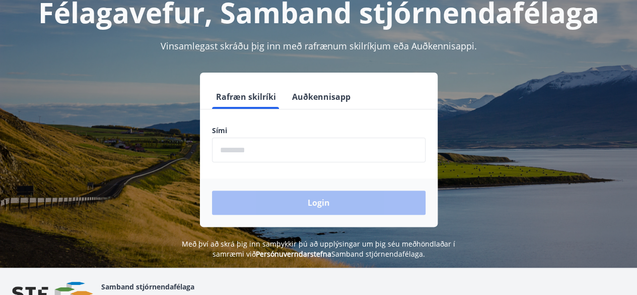
scroll to position [81, 0]
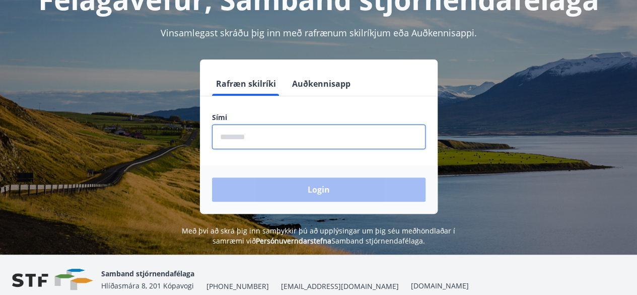
click at [220, 137] on input "phone" at bounding box center [319, 136] width 214 height 25
type input "********"
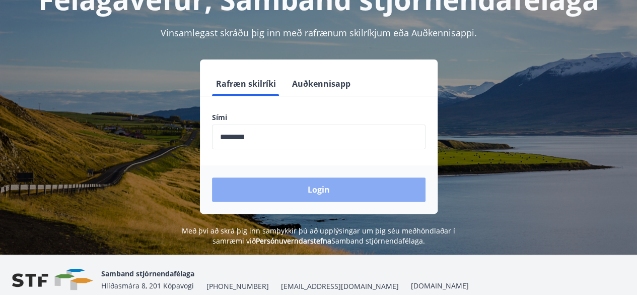
click at [307, 189] on button "Login" at bounding box center [319, 189] width 214 height 24
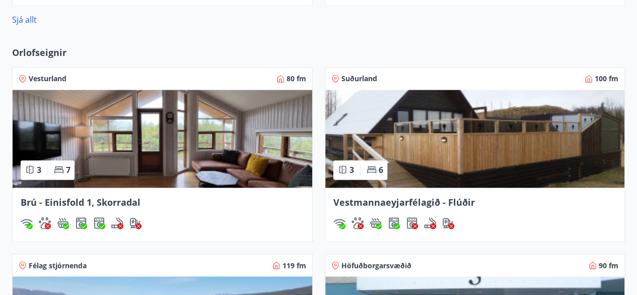
scroll to position [806, 0]
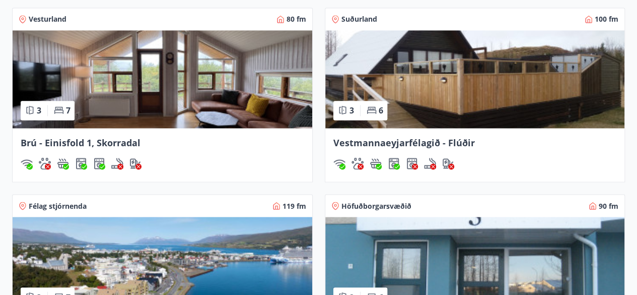
click at [420, 76] on img at bounding box center [475, 79] width 300 height 98
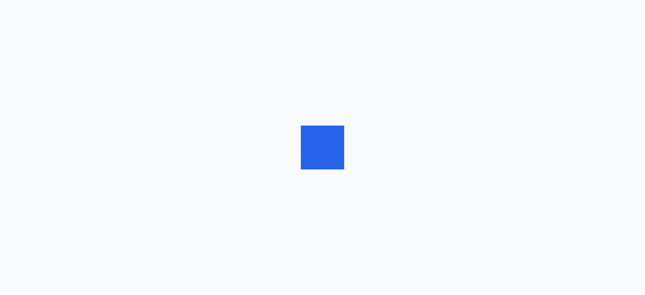
click at [420, 76] on div at bounding box center [322, 147] width 645 height 295
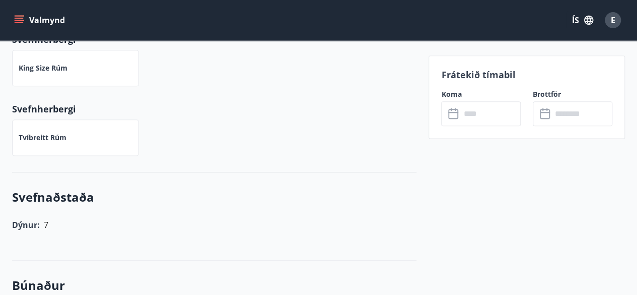
scroll to position [584, 0]
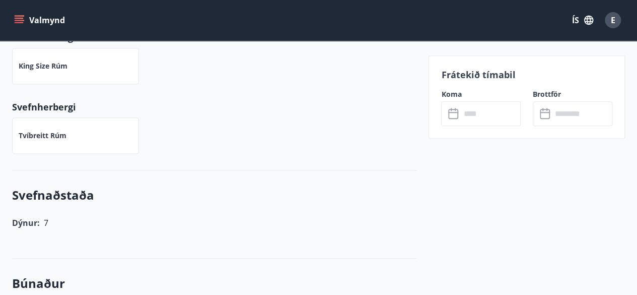
click at [451, 94] on label "Koma" at bounding box center [481, 94] width 80 height 10
click at [459, 75] on p "Frátekið tímabil" at bounding box center [526, 74] width 171 height 13
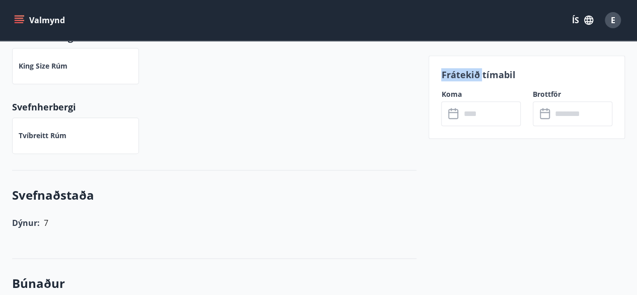
click at [459, 75] on p "Frátekið tímabil" at bounding box center [526, 74] width 171 height 13
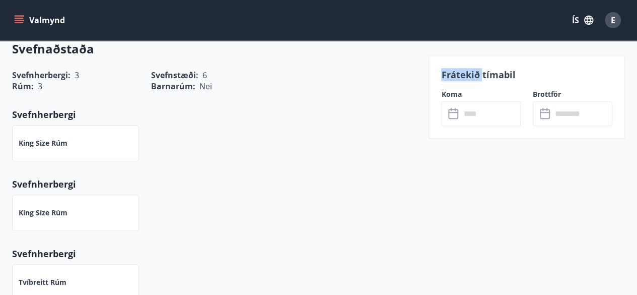
scroll to position [363, 0]
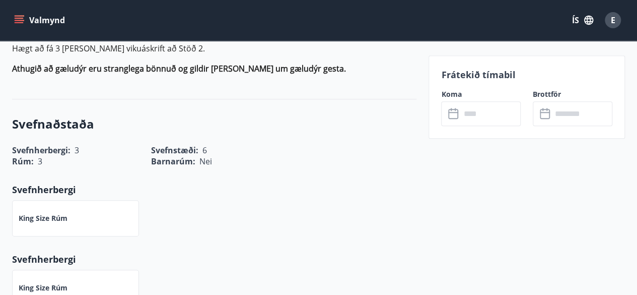
click at [455, 94] on label "Koma" at bounding box center [481, 94] width 80 height 10
click at [543, 93] on label "Brottför" at bounding box center [573, 94] width 80 height 10
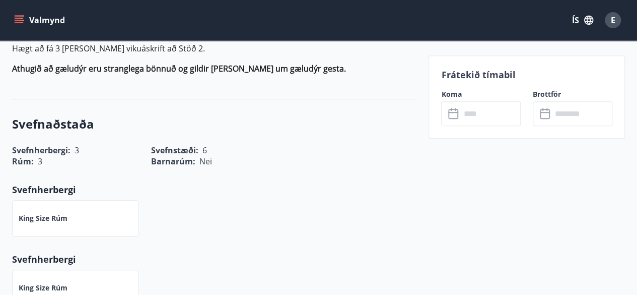
click at [452, 75] on p "Frátekið tímabil" at bounding box center [526, 74] width 171 height 13
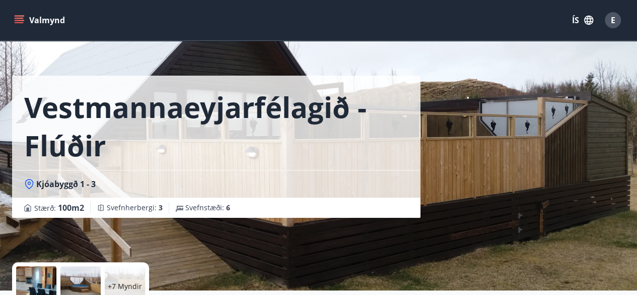
scroll to position [0, 0]
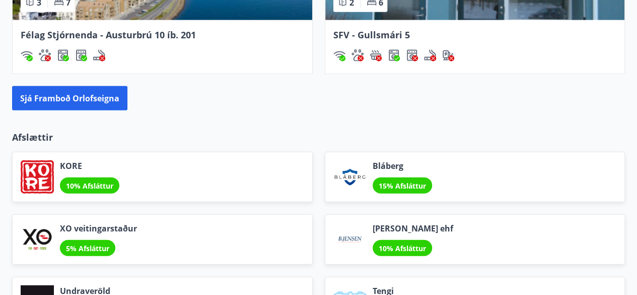
scroll to position [1101, 0]
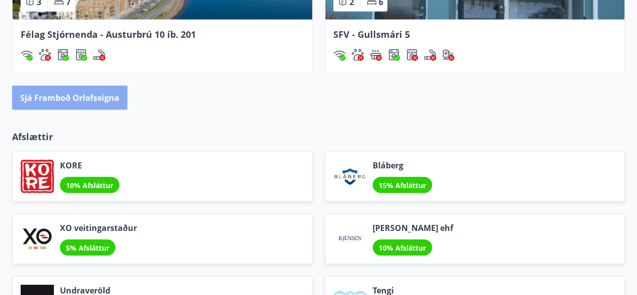
click at [53, 97] on button "Sjá framboð orlofseigna" at bounding box center [69, 98] width 115 height 24
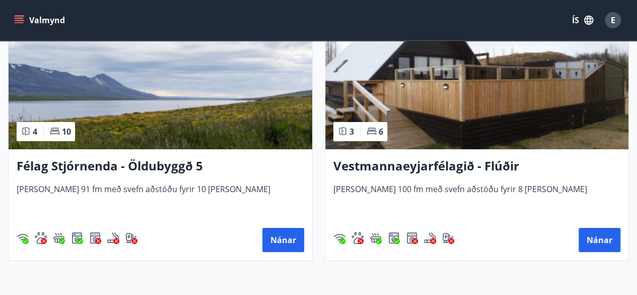
scroll to position [3808, 0]
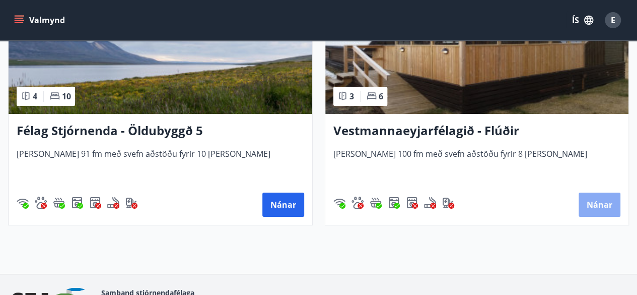
click at [598, 202] on button "Nánar" at bounding box center [600, 204] width 42 height 24
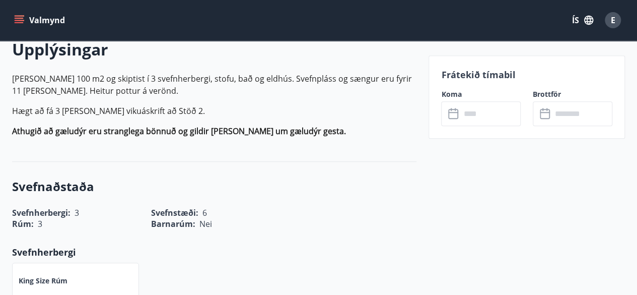
scroll to position [302, 0]
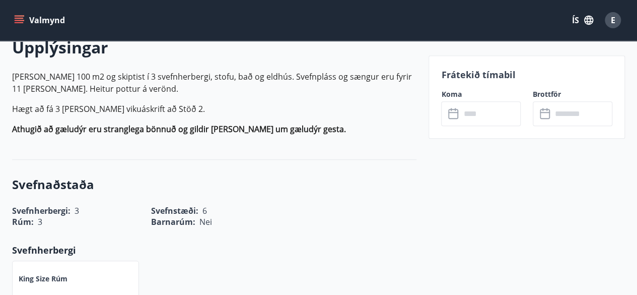
click at [456, 74] on p "Frátekið tímabil" at bounding box center [526, 74] width 171 height 13
click at [450, 94] on label "Koma" at bounding box center [481, 94] width 80 height 10
click at [540, 93] on label "Brottför" at bounding box center [573, 94] width 80 height 10
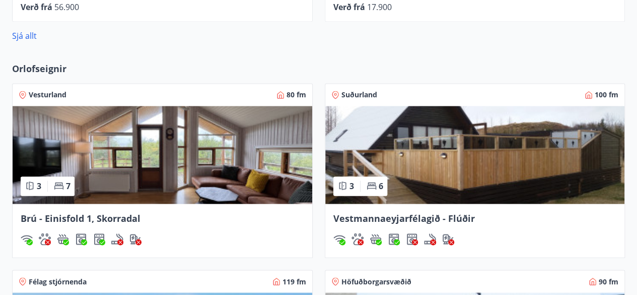
scroll to position [725, 0]
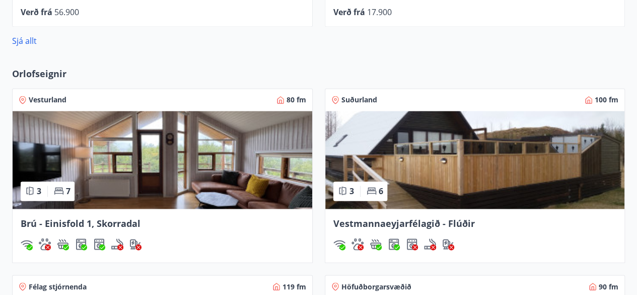
click at [442, 175] on img at bounding box center [475, 160] width 300 height 98
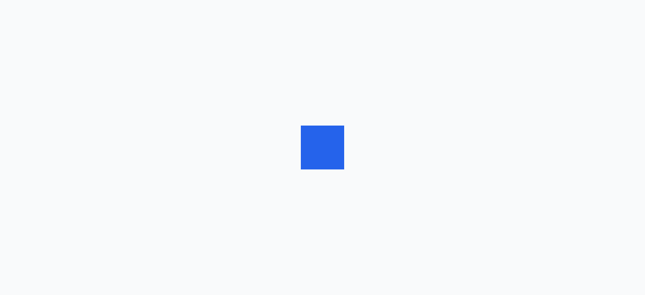
click at [442, 175] on div at bounding box center [322, 147] width 645 height 295
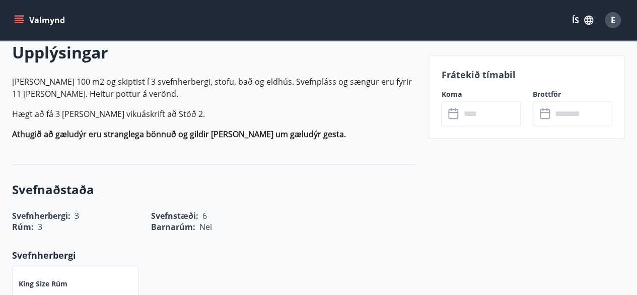
scroll to position [322, 0]
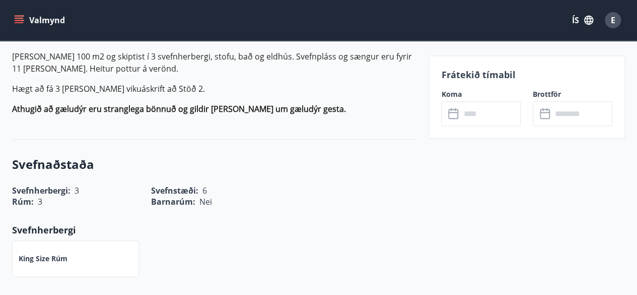
click at [453, 93] on label "Koma" at bounding box center [481, 94] width 80 height 10
click at [465, 76] on p "Frátekið tímabil" at bounding box center [526, 74] width 171 height 13
click at [475, 115] on input "text" at bounding box center [490, 113] width 60 height 25
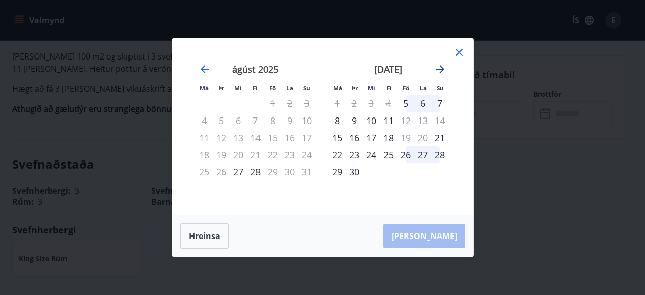
click at [442, 68] on icon "Move forward to switch to the next month." at bounding box center [440, 69] width 8 height 8
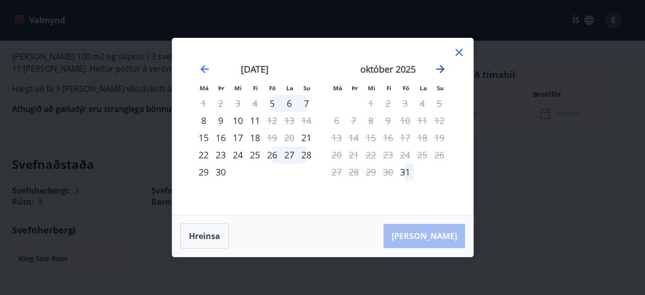
click at [442, 68] on icon "Move forward to switch to the next month." at bounding box center [440, 69] width 8 height 8
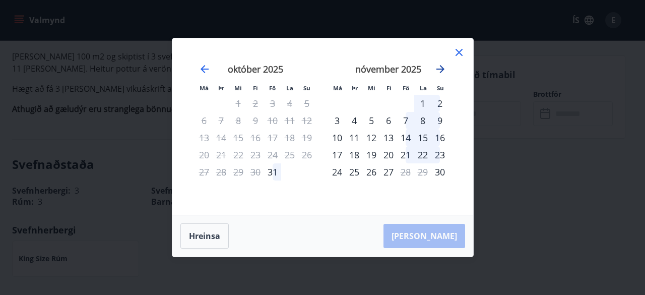
click at [442, 68] on icon "Move forward to switch to the next month." at bounding box center [440, 69] width 8 height 8
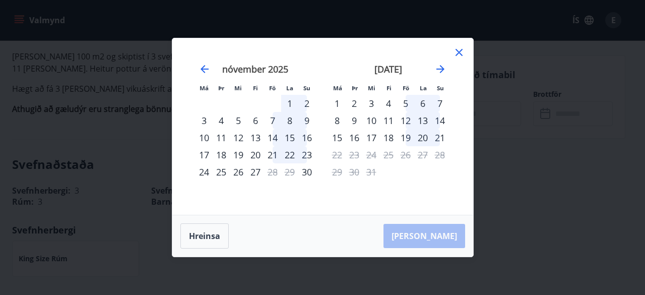
click at [371, 102] on div "3" at bounding box center [371, 103] width 17 height 17
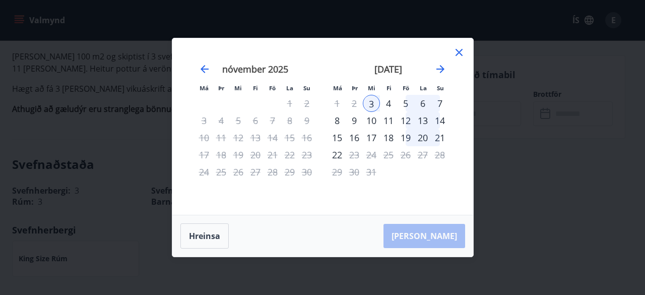
click at [405, 105] on div "5" at bounding box center [405, 103] width 17 height 17
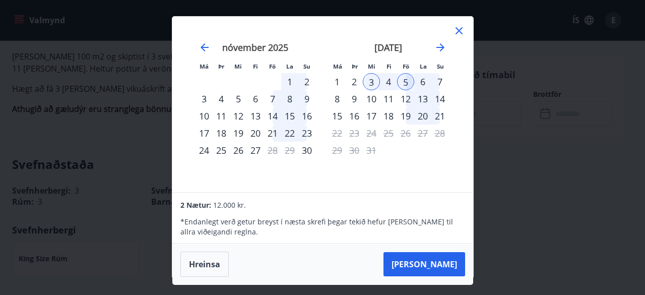
click at [368, 78] on div "3" at bounding box center [371, 81] width 17 height 17
click at [372, 80] on div "3" at bounding box center [371, 81] width 17 height 17
click at [388, 81] on div "4" at bounding box center [388, 81] width 17 height 17
click at [197, 265] on button "Hreinsa" at bounding box center [204, 263] width 48 height 25
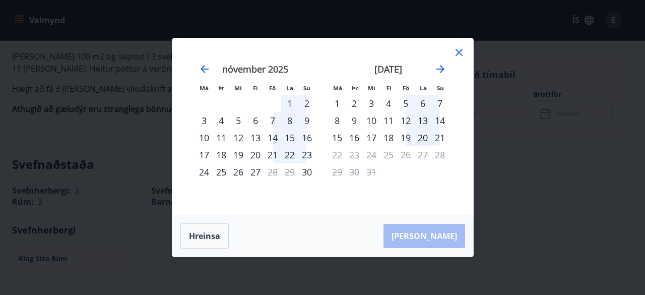
click at [406, 106] on div "5" at bounding box center [405, 103] width 17 height 17
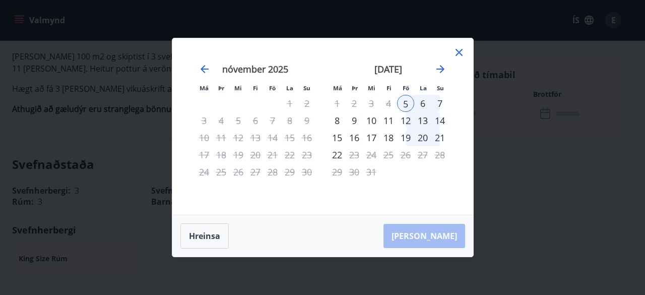
click at [421, 105] on div "6" at bounding box center [422, 103] width 17 height 17
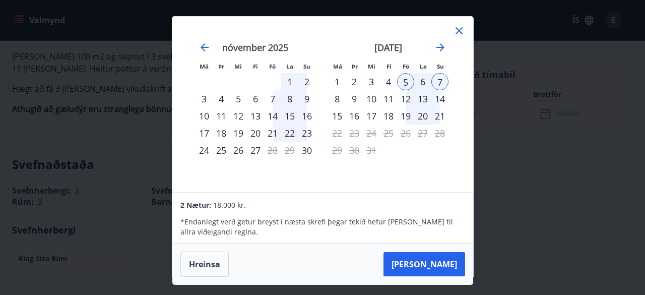
click at [423, 84] on div "6" at bounding box center [422, 81] width 17 height 17
click at [431, 262] on button "Taka Frá" at bounding box center [424, 264] width 82 height 24
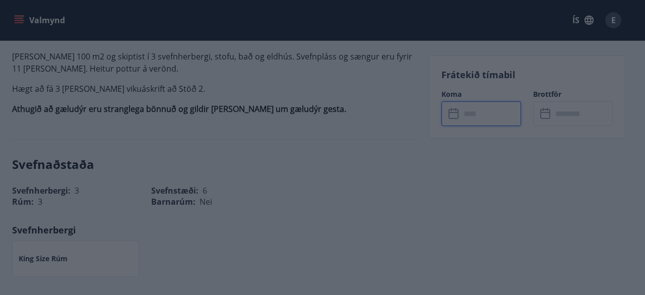
type input "******"
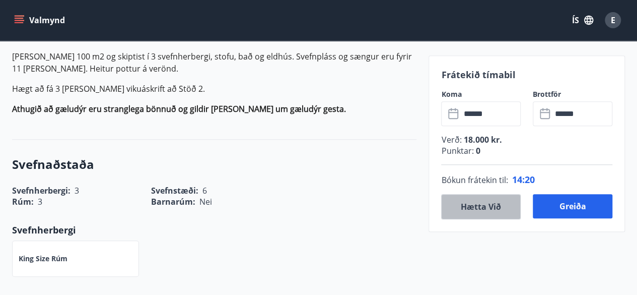
click at [473, 206] on button "Hætta við" at bounding box center [481, 206] width 80 height 25
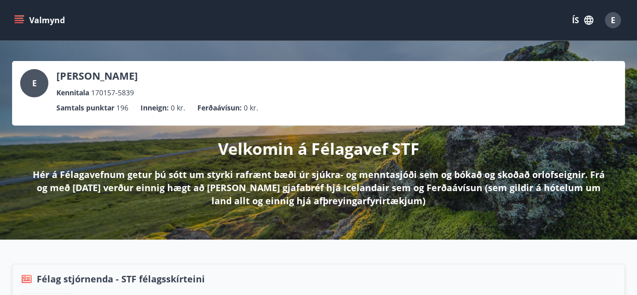
click at [36, 20] on button "Valmynd" at bounding box center [40, 20] width 57 height 18
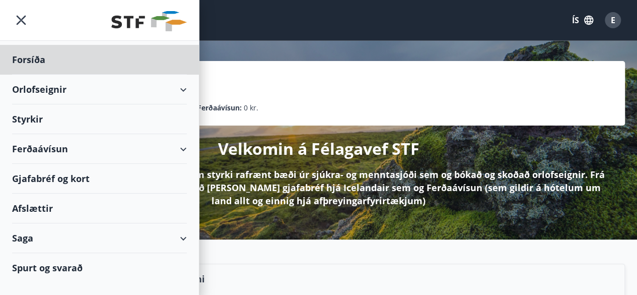
click at [27, 75] on div "Styrkir" at bounding box center [99, 60] width 175 height 30
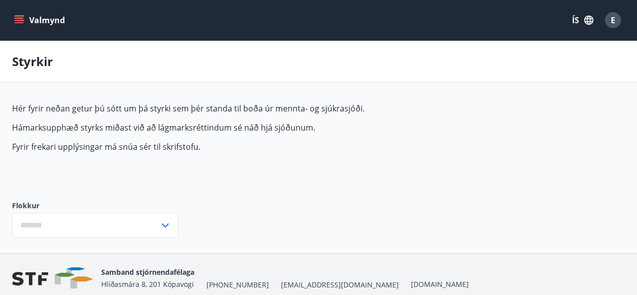
type input "***"
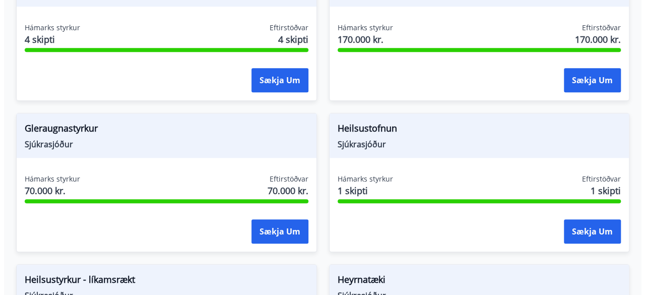
scroll to position [443, 0]
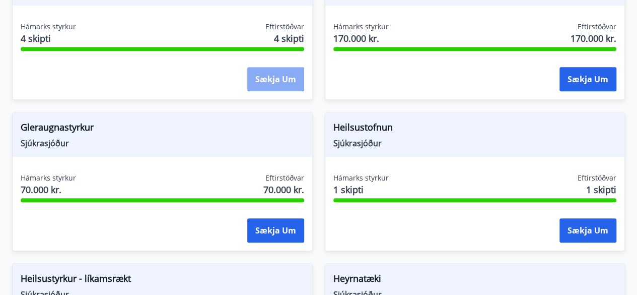
click at [265, 77] on button "Sækja um" at bounding box center [275, 79] width 57 height 24
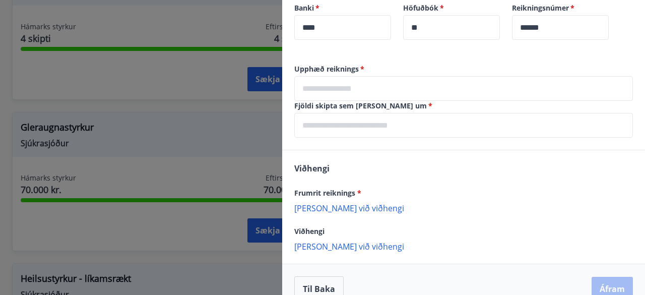
scroll to position [341, 0]
